Goal: Task Accomplishment & Management: Manage account settings

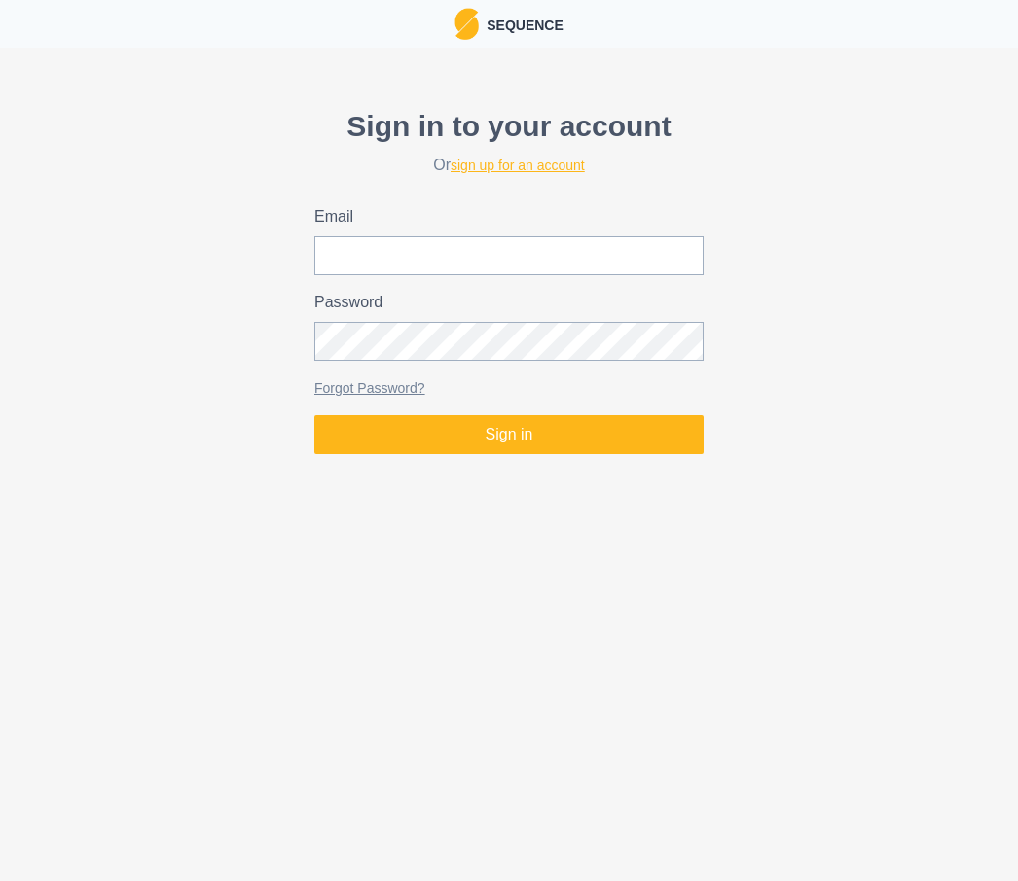
click at [519, 166] on link "sign up for an account" at bounding box center [517, 166] width 134 height 16
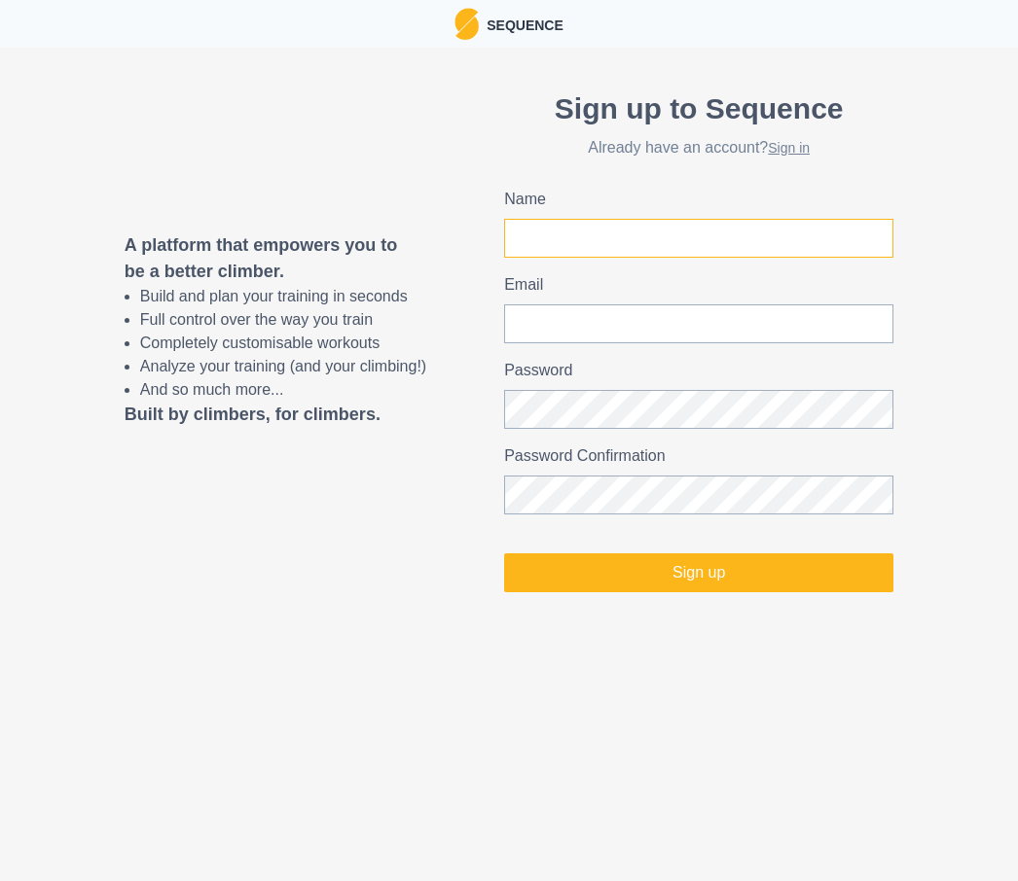
click at [608, 245] on input "Name" at bounding box center [698, 238] width 389 height 39
type input "[PERSON_NAME]"
type input "[EMAIL_ADDRESS][DOMAIN_NAME]"
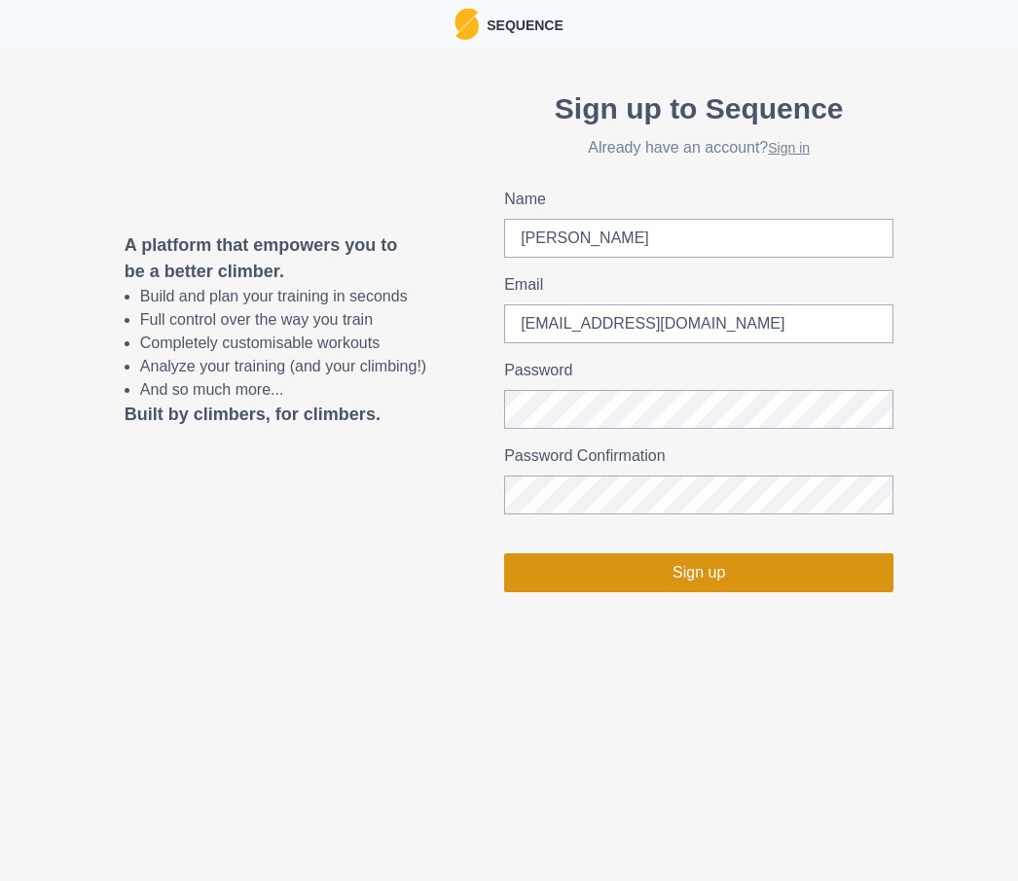
click at [720, 575] on button "Sign up" at bounding box center [698, 573] width 389 height 39
click at [737, 572] on button "Sign up" at bounding box center [698, 573] width 389 height 39
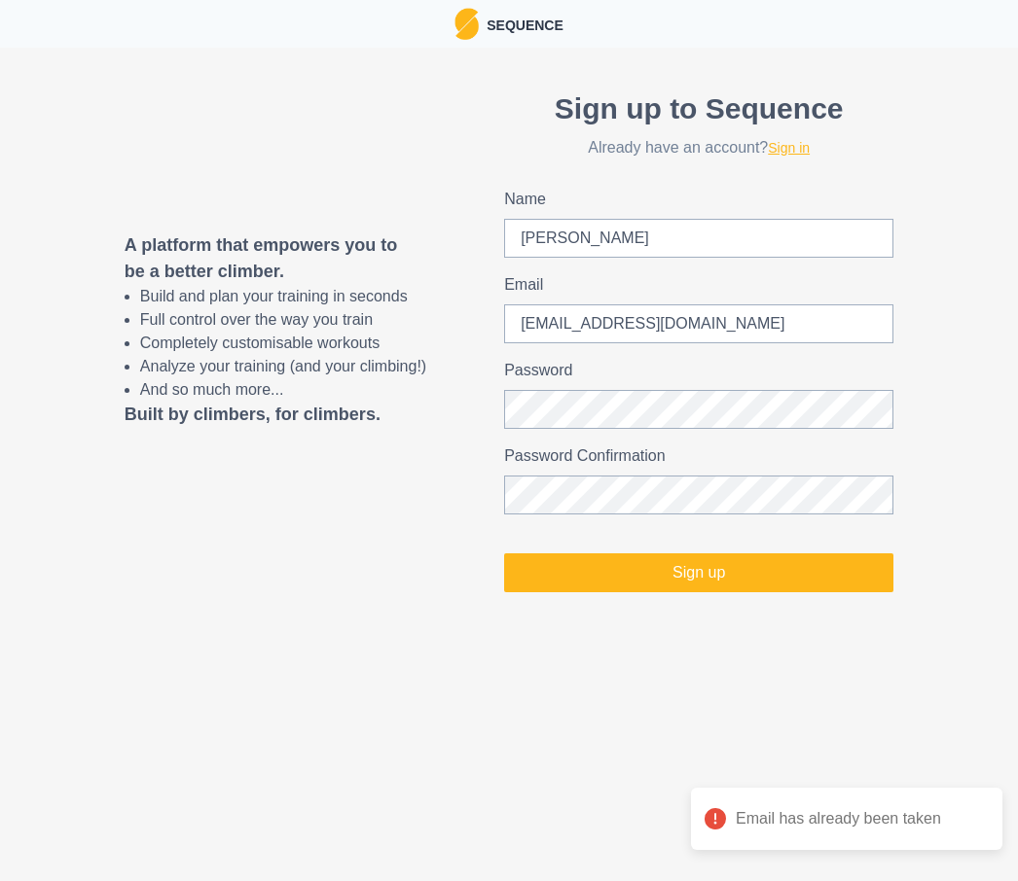
click at [809, 148] on link "Sign in" at bounding box center [789, 148] width 42 height 16
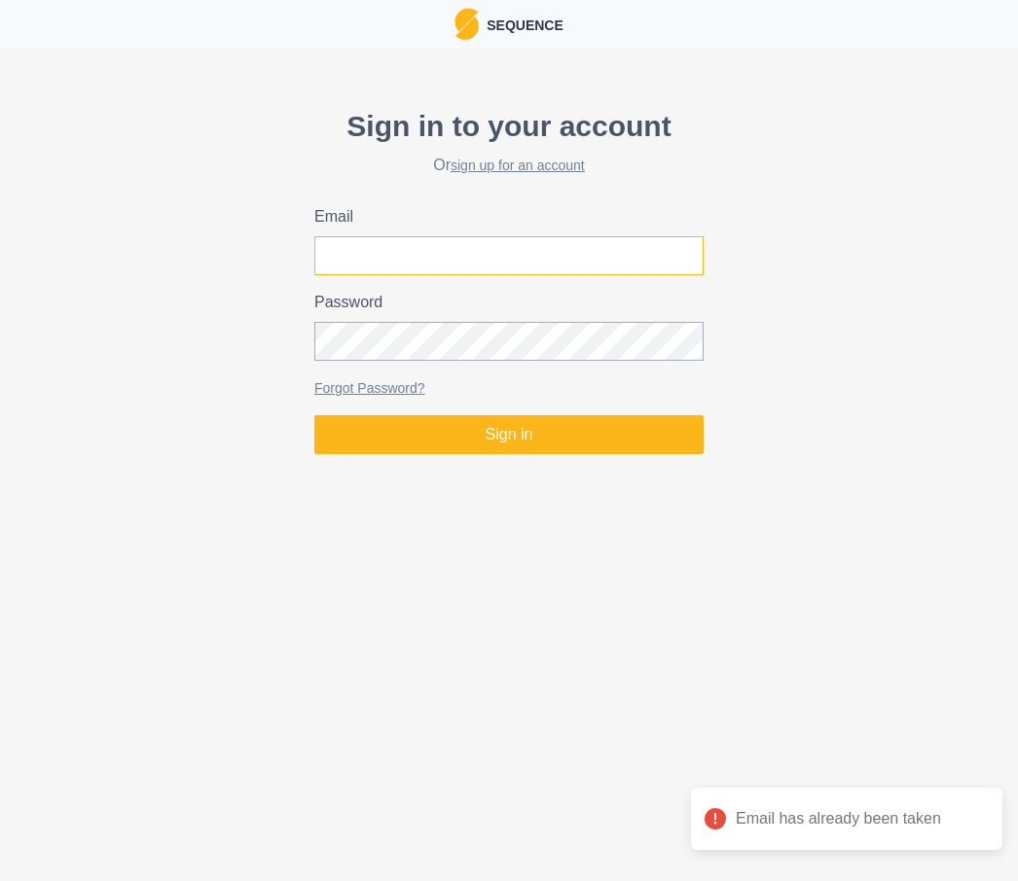
click at [520, 268] on input "Email" at bounding box center [508, 255] width 389 height 39
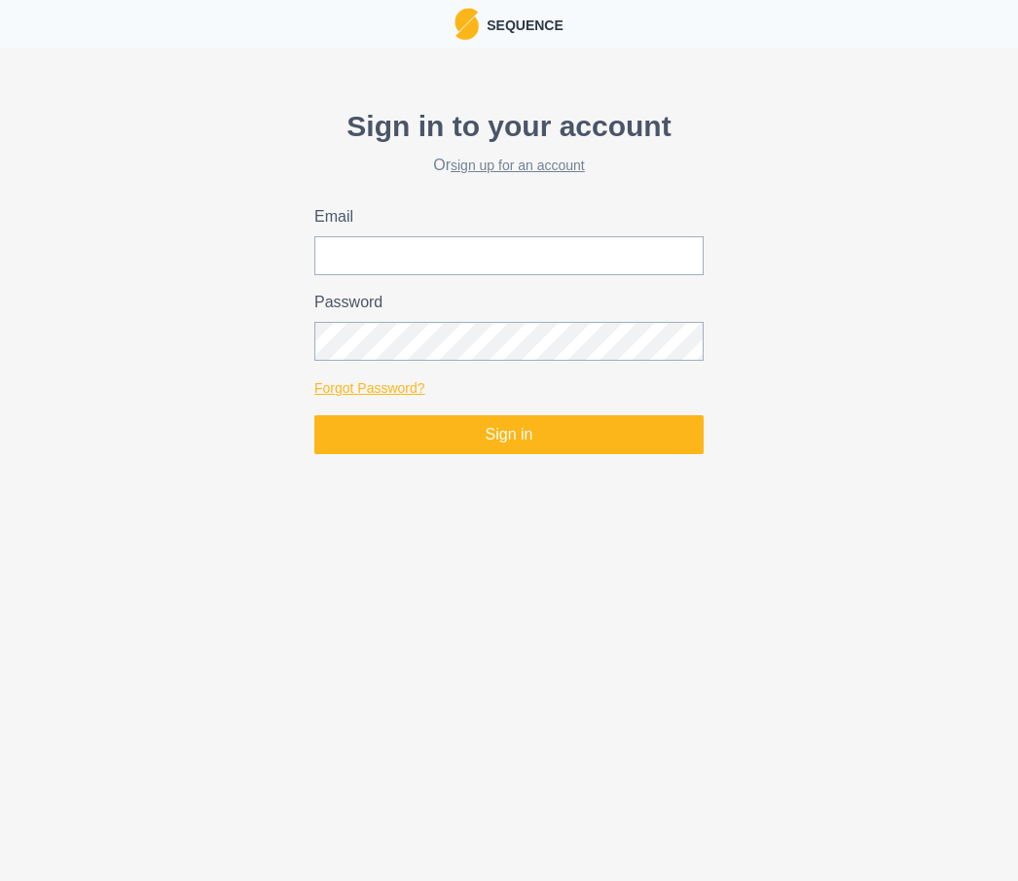
click at [380, 380] on link "Forgot Password?" at bounding box center [369, 388] width 111 height 16
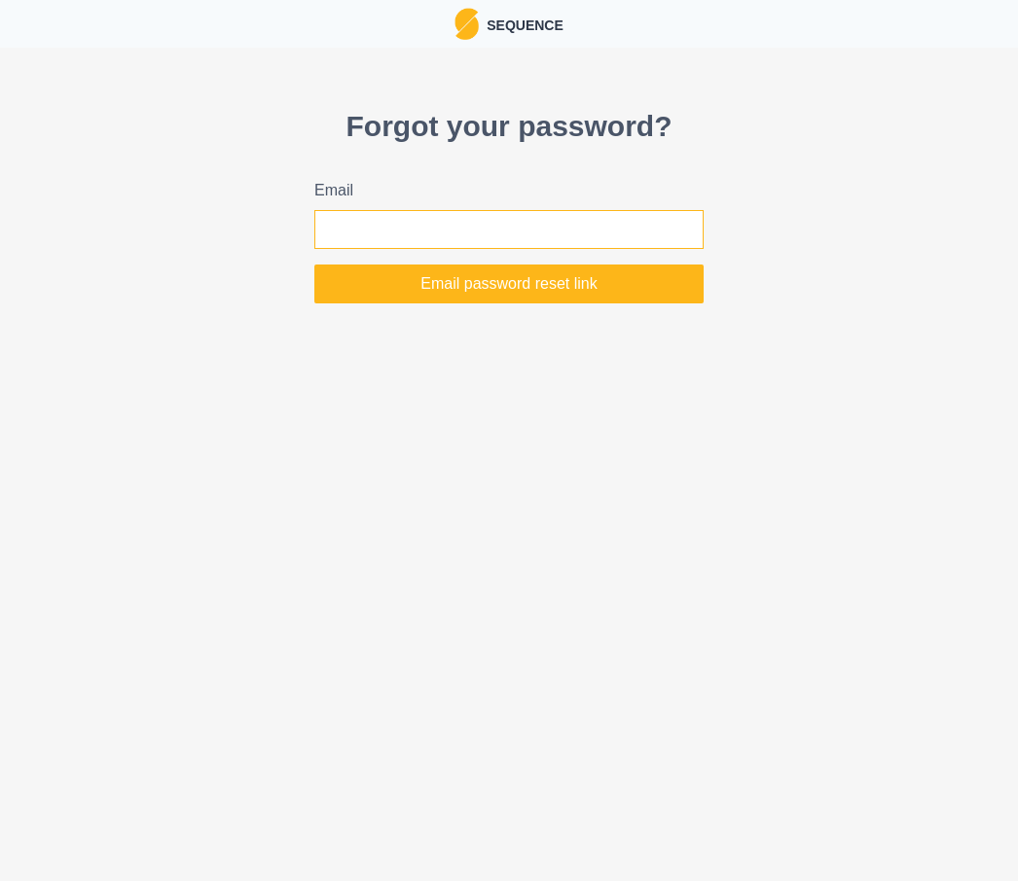
click at [456, 249] on input "Email" at bounding box center [508, 229] width 389 height 39
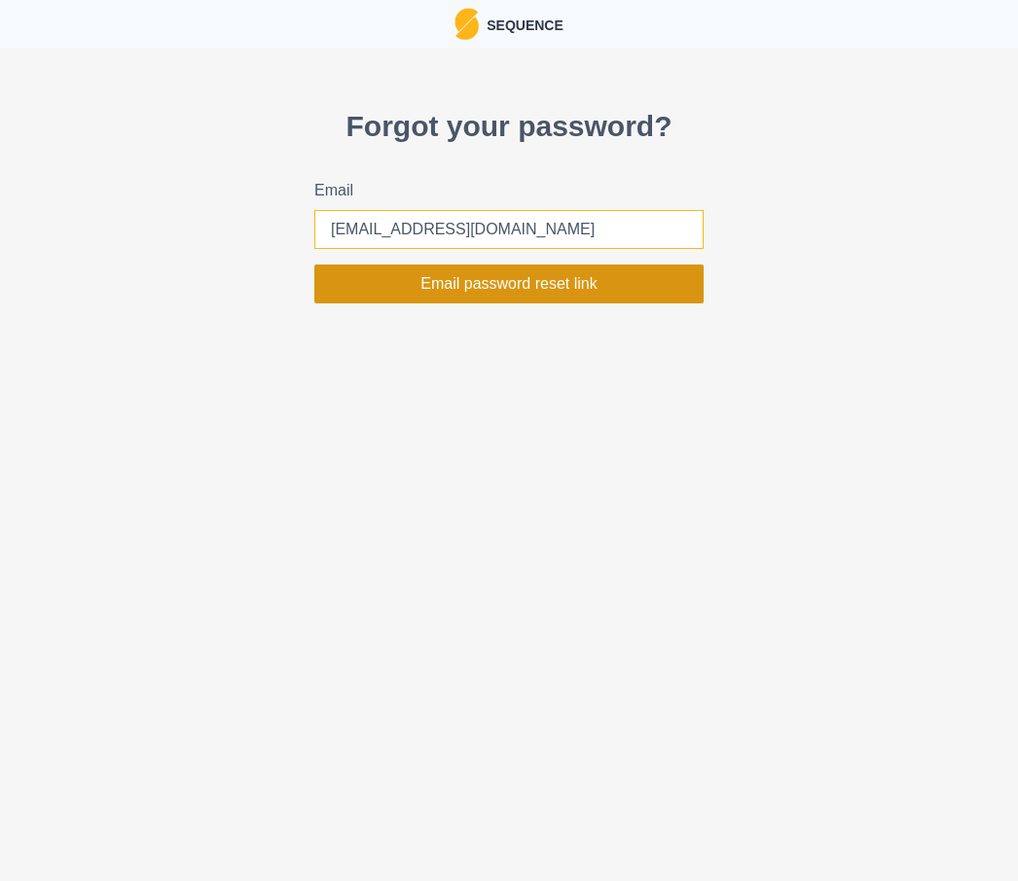
type input "[EMAIL_ADDRESS][DOMAIN_NAME]"
click at [481, 281] on button "Email password reset link" at bounding box center [508, 284] width 389 height 39
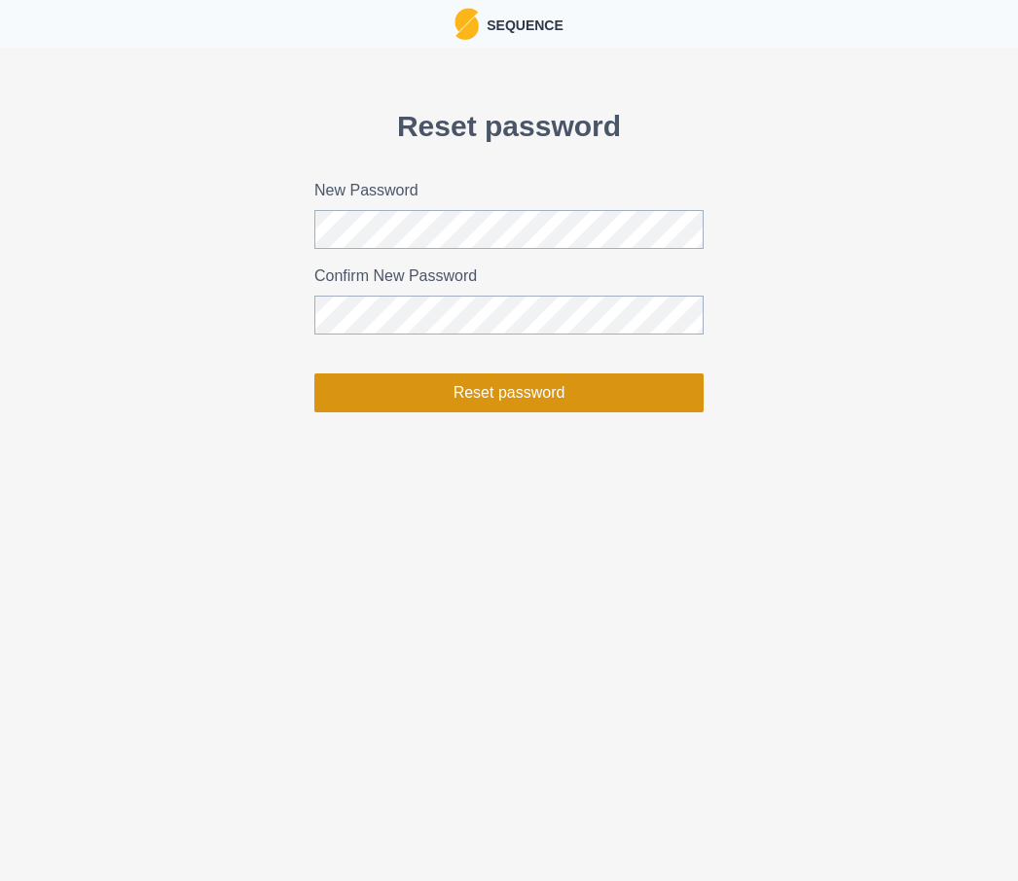
click at [499, 400] on button "Reset password" at bounding box center [508, 393] width 389 height 39
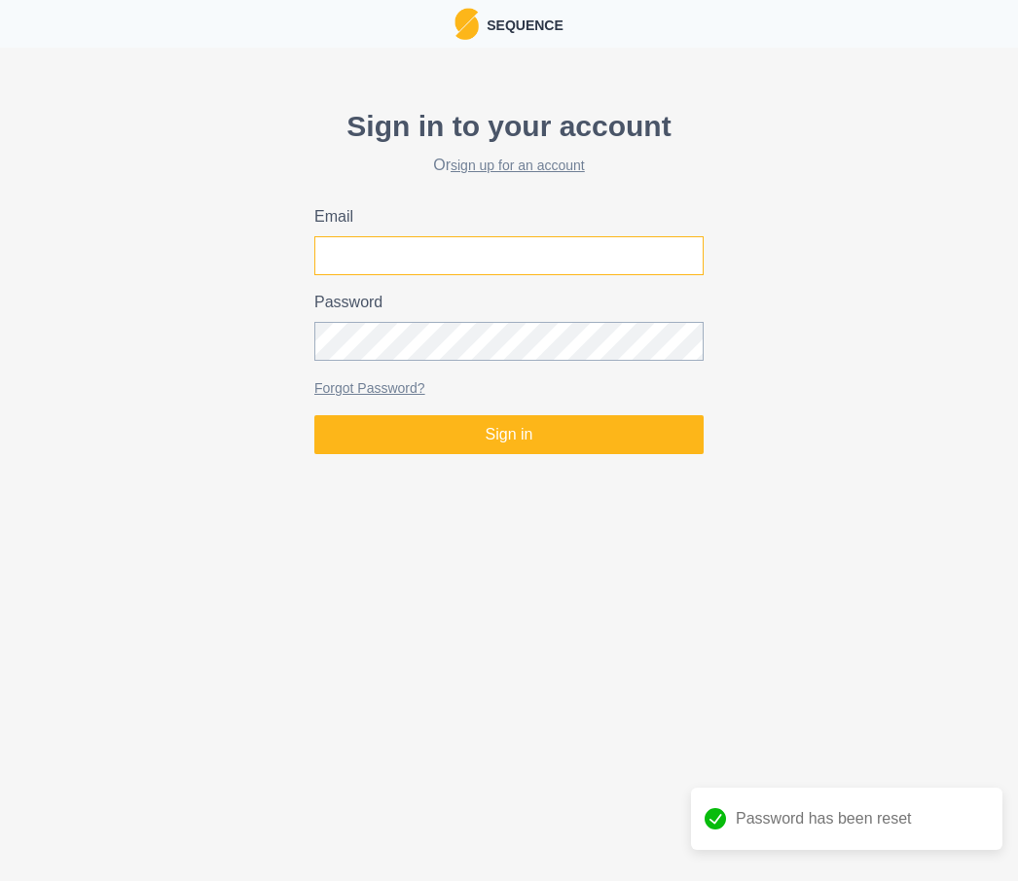
click at [467, 269] on input "Email" at bounding box center [508, 255] width 389 height 39
type input "[EMAIL_ADDRESS][DOMAIN_NAME]"
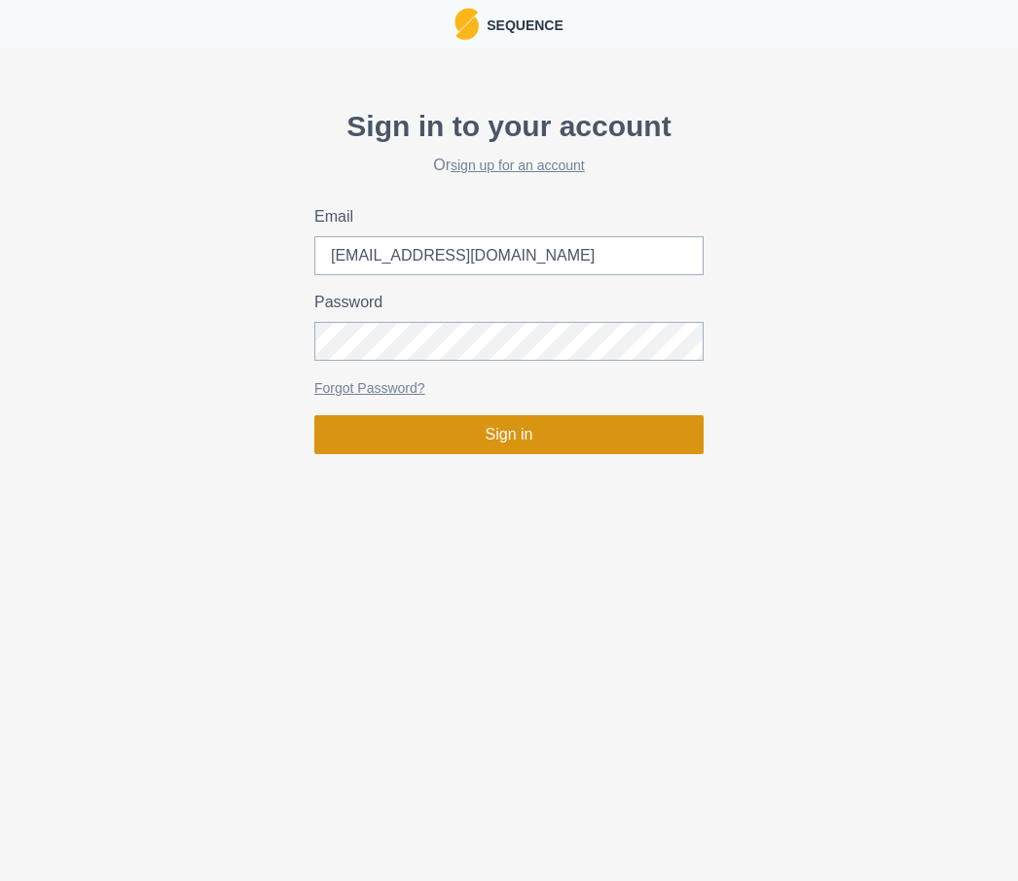
click at [506, 433] on button "Sign in" at bounding box center [508, 434] width 389 height 39
